Goal: Information Seeking & Learning: Learn about a topic

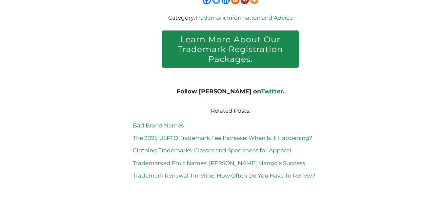
scroll to position [3630, 0]
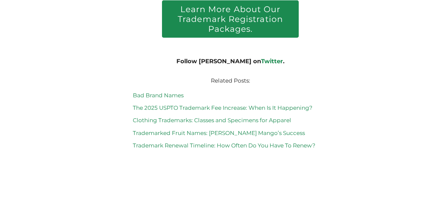
click at [244, 144] on link "Trademark Renewal Timeline: How Often Do You Have To Renew?" at bounding box center [224, 145] width 183 height 7
click at [155, 105] on link "The 2025 USPTO Trademark Fee Increase: When Is It Happening?" at bounding box center [223, 108] width 180 height 7
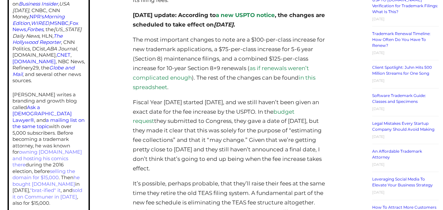
scroll to position [381, 0]
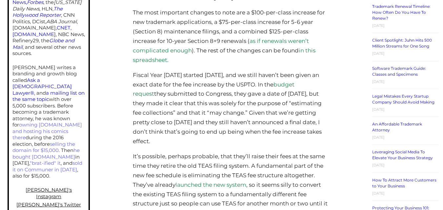
click at [380, 95] on link "Legal Mistakes Every Startup Company Should Avoid Making" at bounding box center [403, 99] width 62 height 11
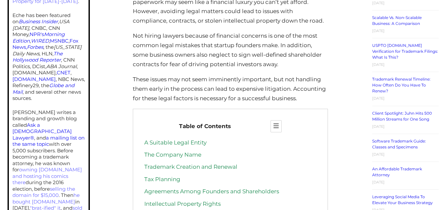
scroll to position [409, 0]
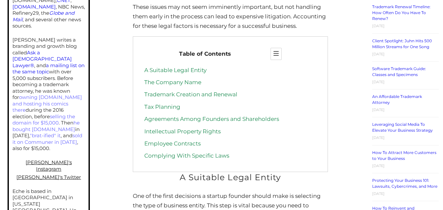
click at [159, 147] on link "Employee Contracts" at bounding box center [172, 143] width 56 height 7
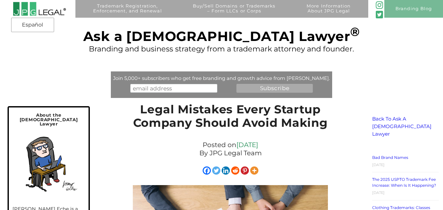
scroll to position [409, 0]
